Goal: Find specific page/section: Find specific page/section

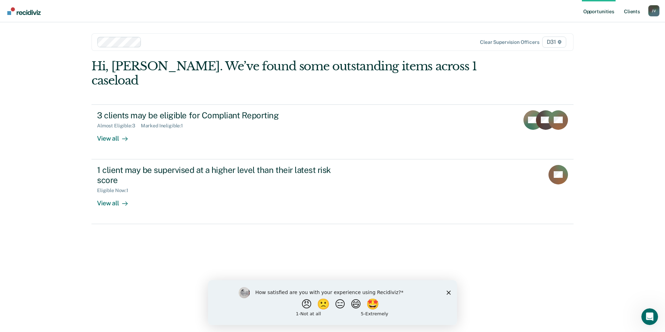
click at [634, 10] on link "Client s" at bounding box center [631, 11] width 19 height 22
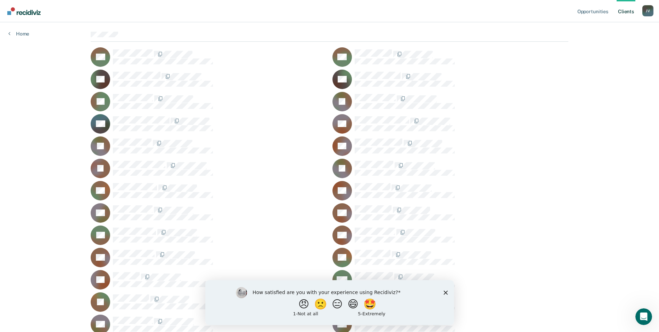
scroll to position [35, 0]
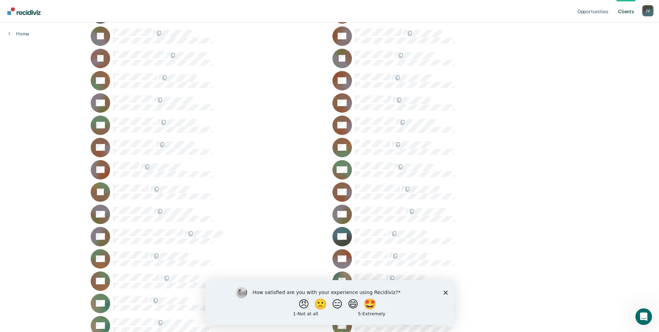
scroll to position [174, 0]
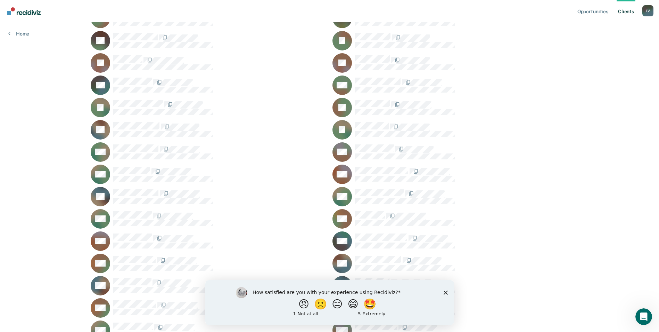
scroll to position [730, 0]
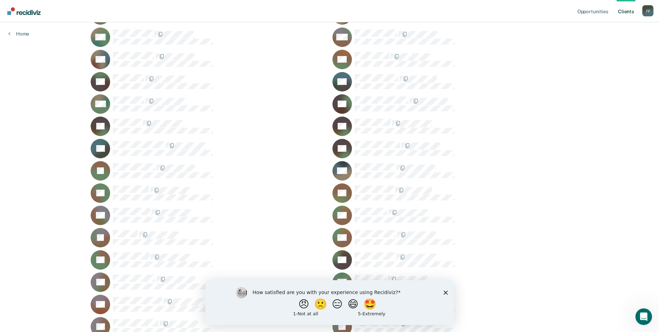
scroll to position [1043, 0]
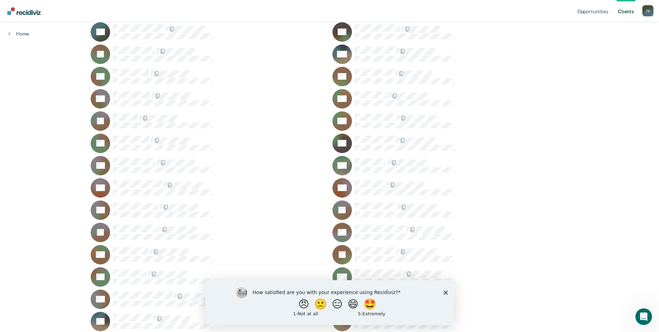
scroll to position [1182, 0]
